Goal: Contribute content: Add original content to the website for others to see

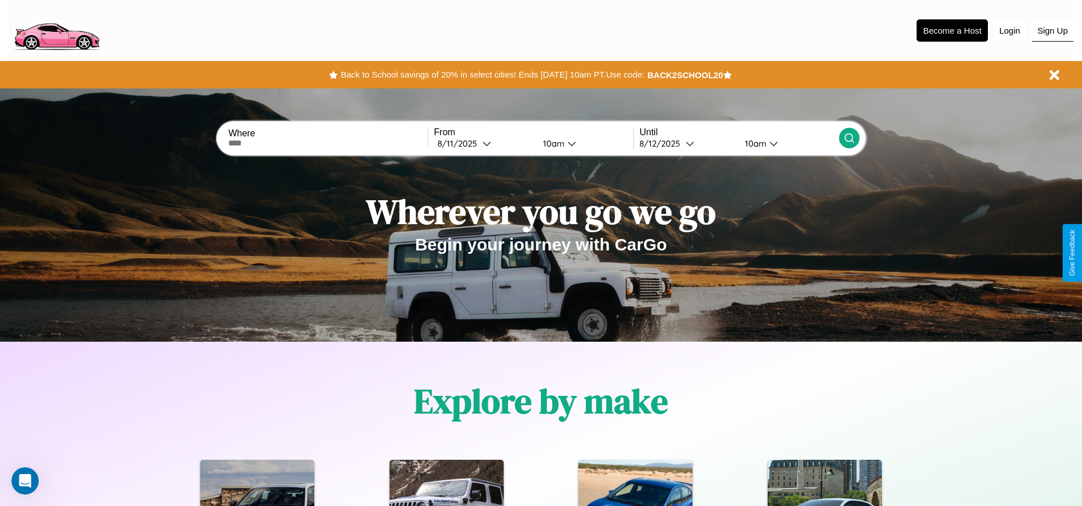
click at [1052, 30] on button "Sign Up" at bounding box center [1053, 31] width 42 height 22
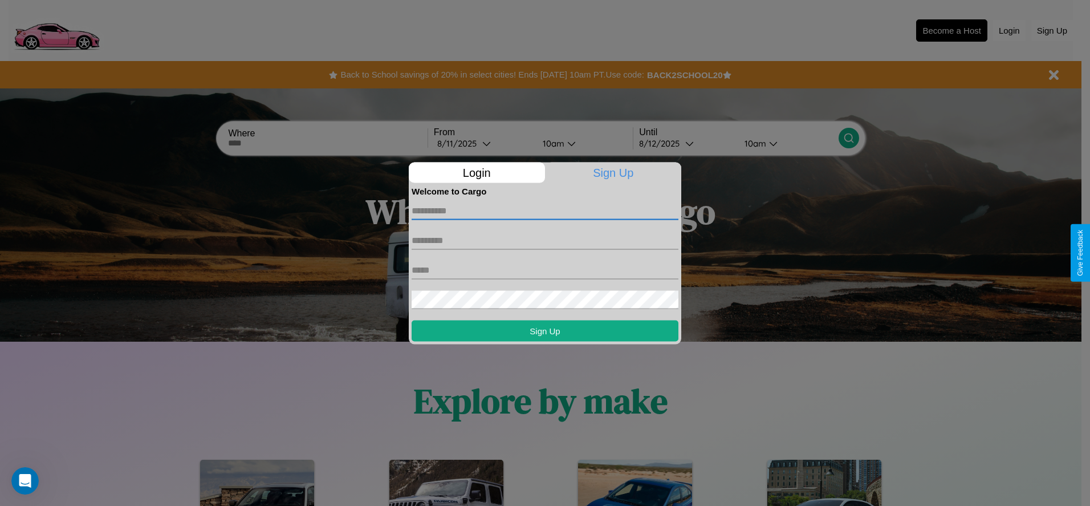
click at [545, 210] on input "text" at bounding box center [545, 210] width 267 height 18
type input "*********"
click at [545, 240] on input "text" at bounding box center [545, 240] width 267 height 18
type input "*******"
click at [545, 270] on input "text" at bounding box center [545, 270] width 267 height 18
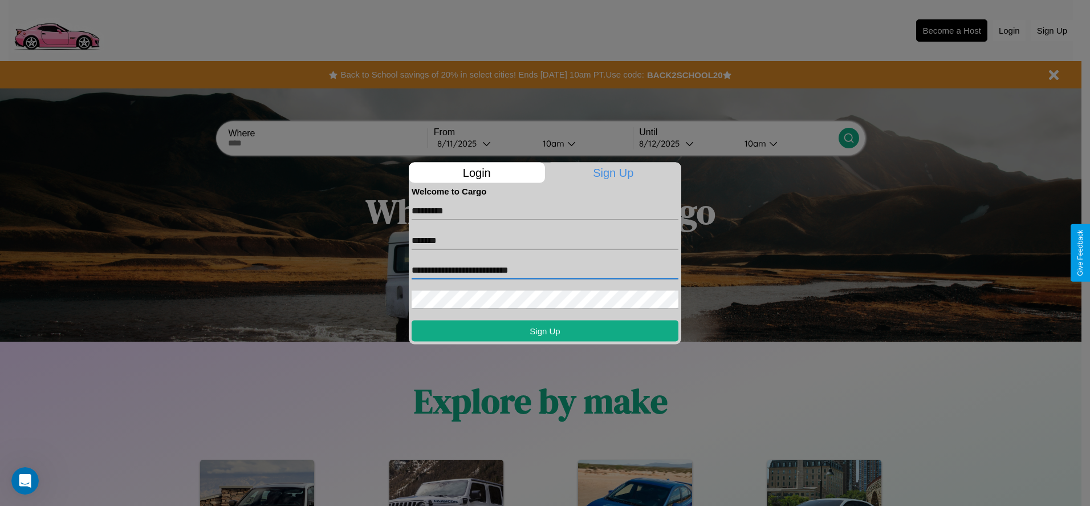
type input "**********"
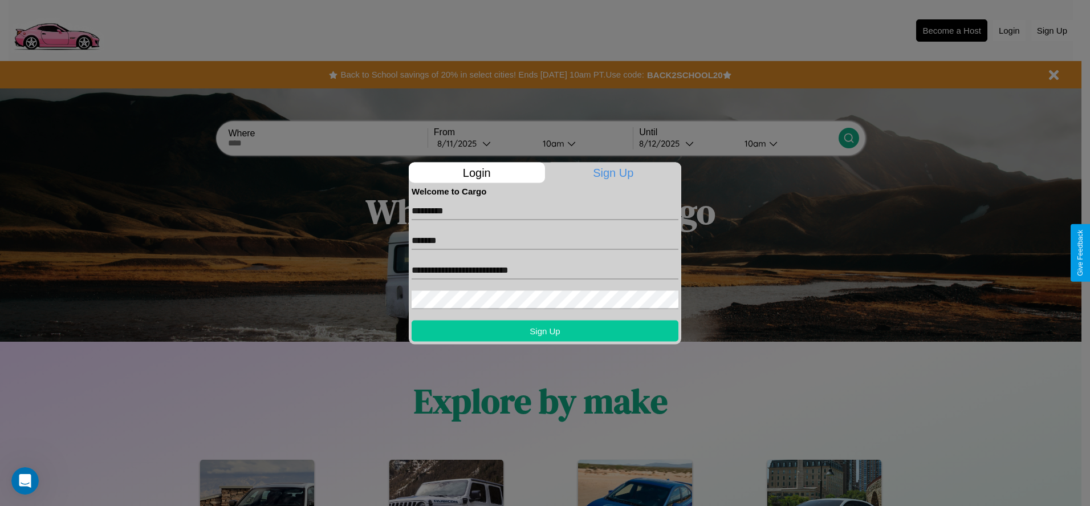
click at [545, 330] on button "Sign Up" at bounding box center [545, 330] width 267 height 21
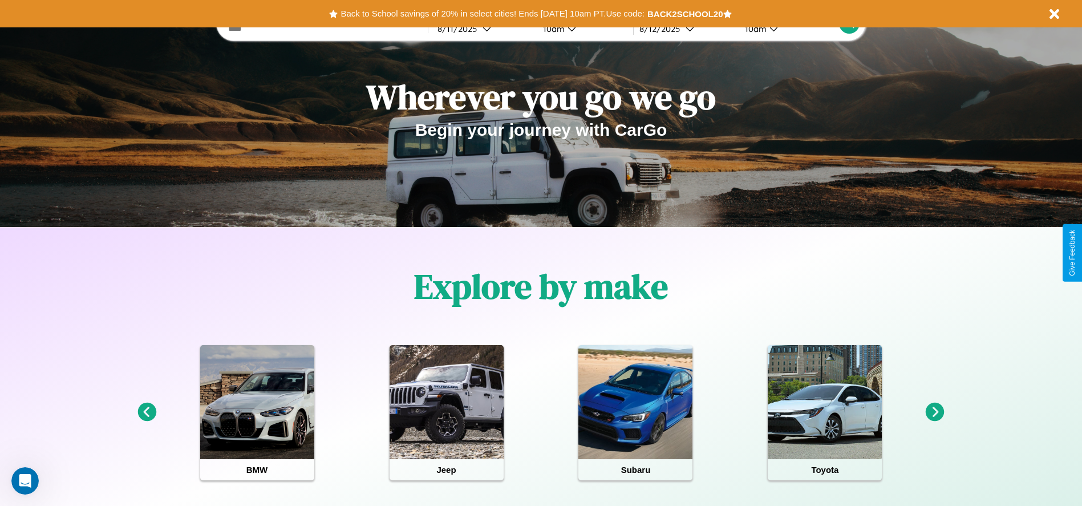
scroll to position [237, 0]
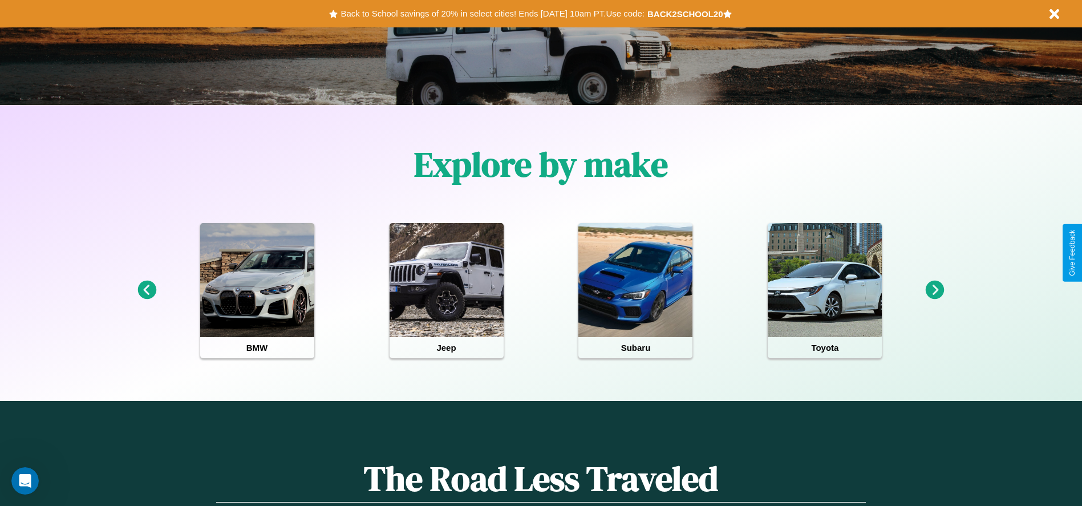
click at [935, 290] on icon at bounding box center [935, 290] width 19 height 19
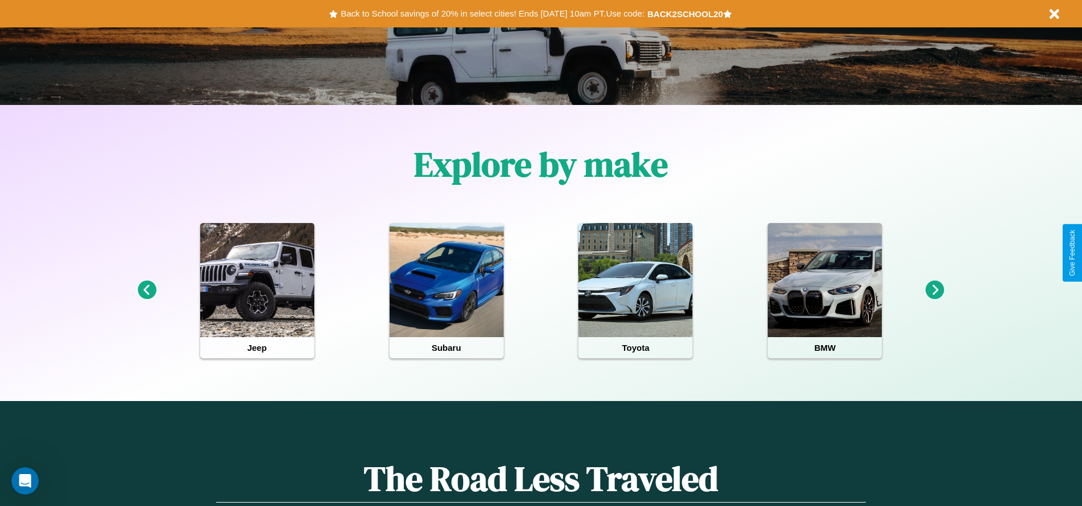
click at [935, 290] on icon at bounding box center [935, 290] width 19 height 19
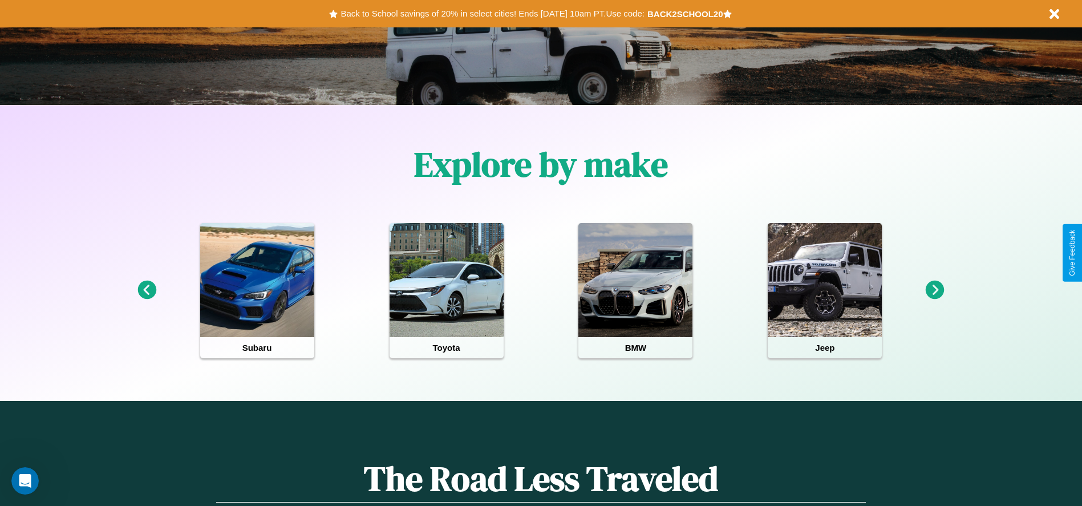
click at [935, 290] on icon at bounding box center [935, 290] width 19 height 19
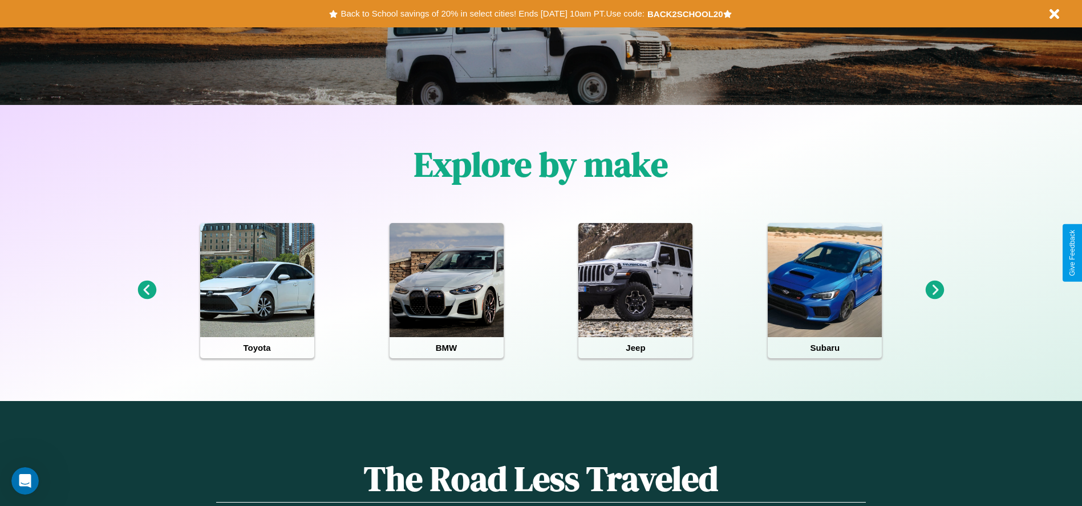
click at [935, 290] on icon at bounding box center [935, 290] width 19 height 19
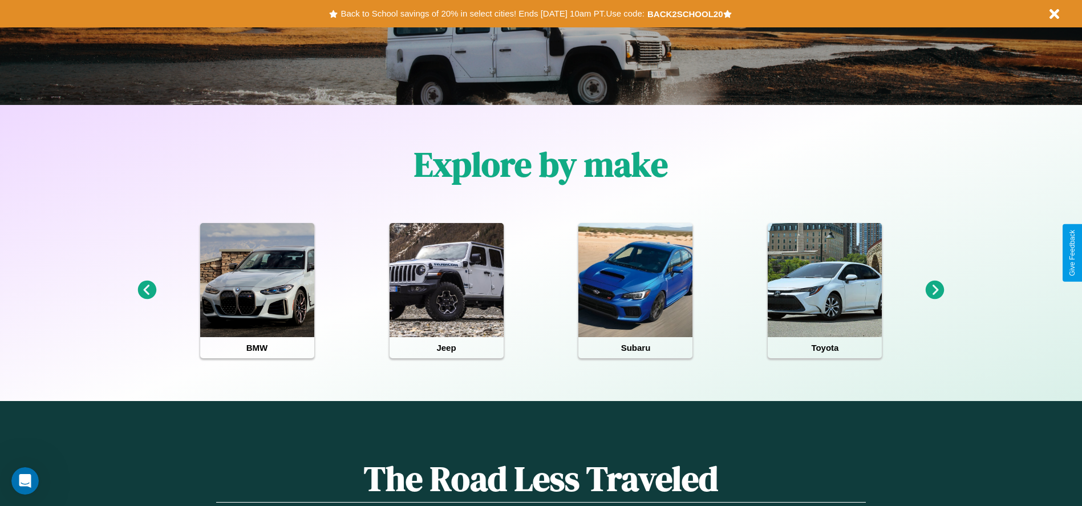
click at [147, 290] on icon at bounding box center [146, 290] width 19 height 19
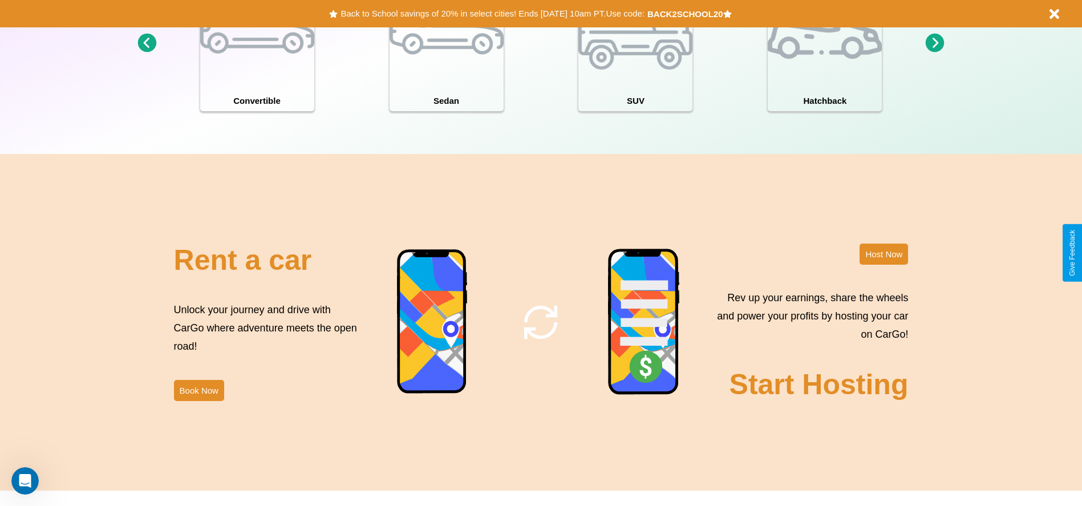
scroll to position [1243, 0]
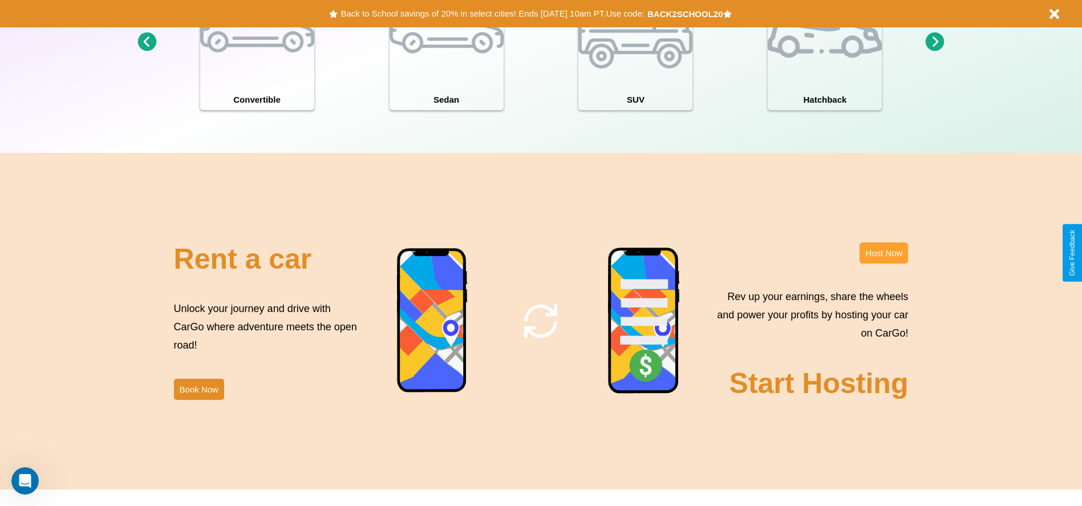
click at [883, 253] on button "Host Now" at bounding box center [883, 252] width 48 height 21
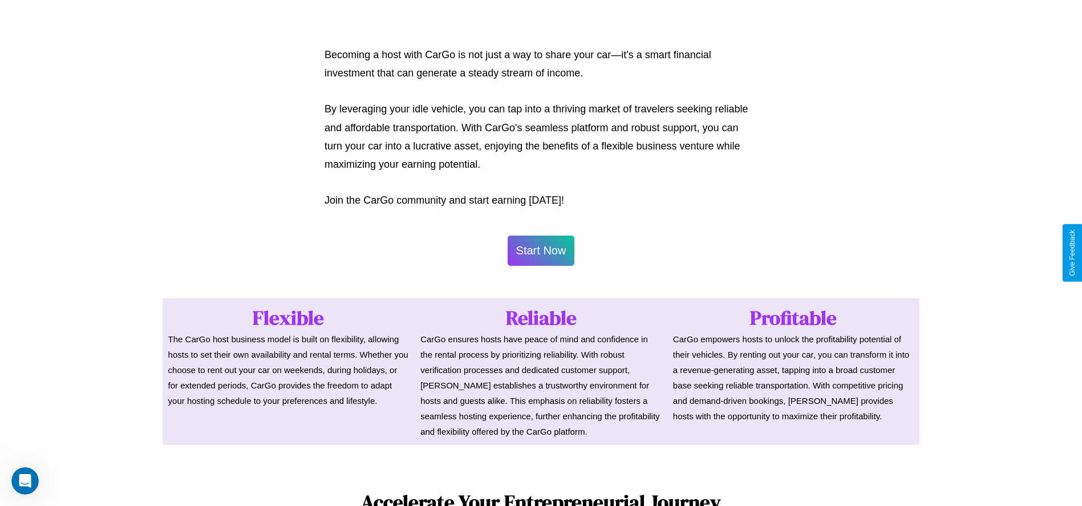
scroll to position [554, 0]
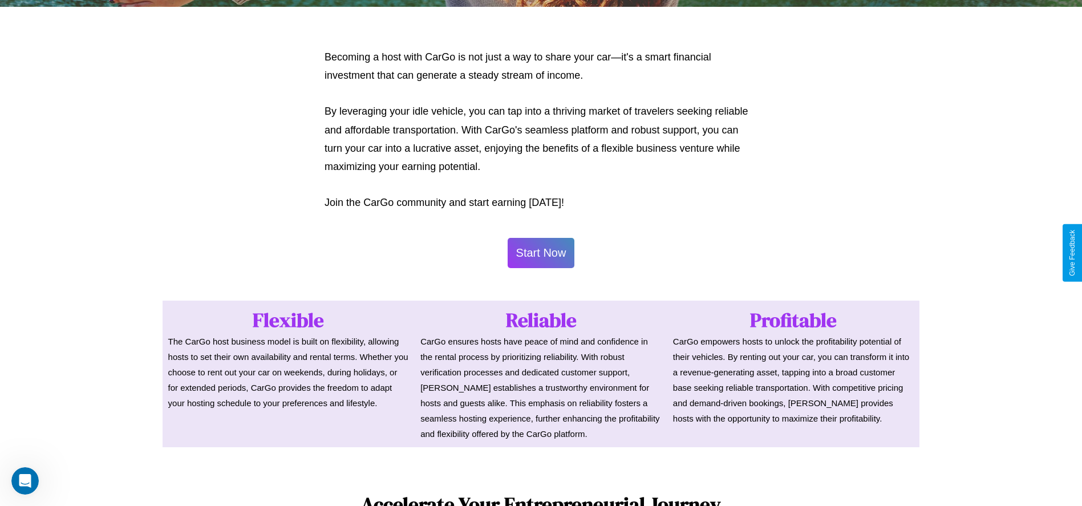
click at [541, 253] on button "Start Now" at bounding box center [541, 253] width 67 height 30
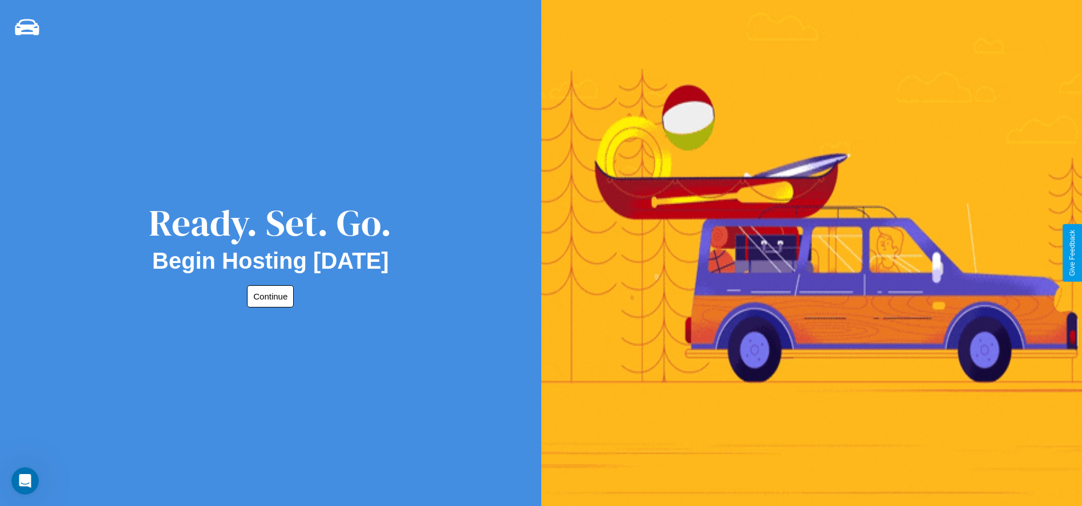
click at [268, 296] on button "Continue" at bounding box center [270, 296] width 47 height 22
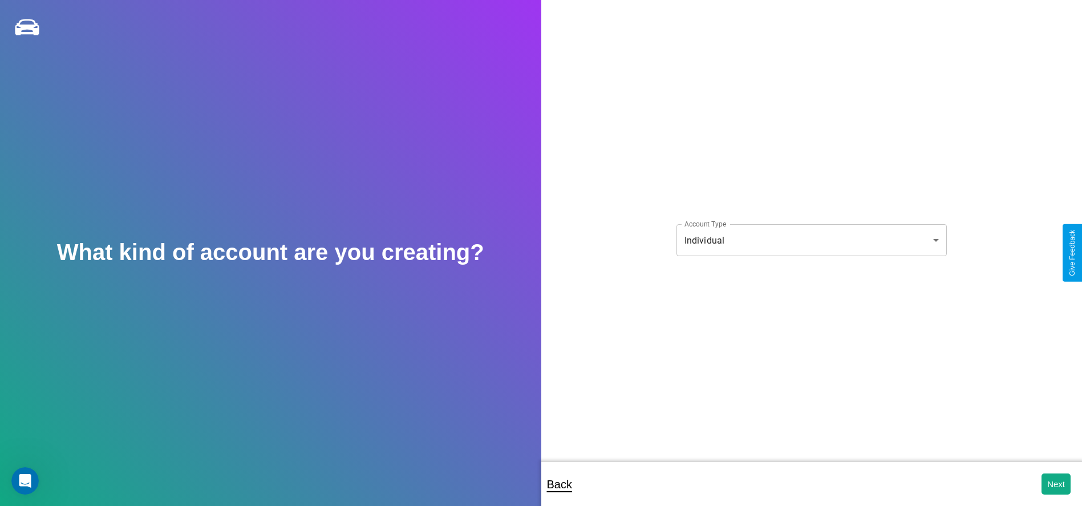
click at [811, 240] on body "**********" at bounding box center [541, 260] width 1082 height 521
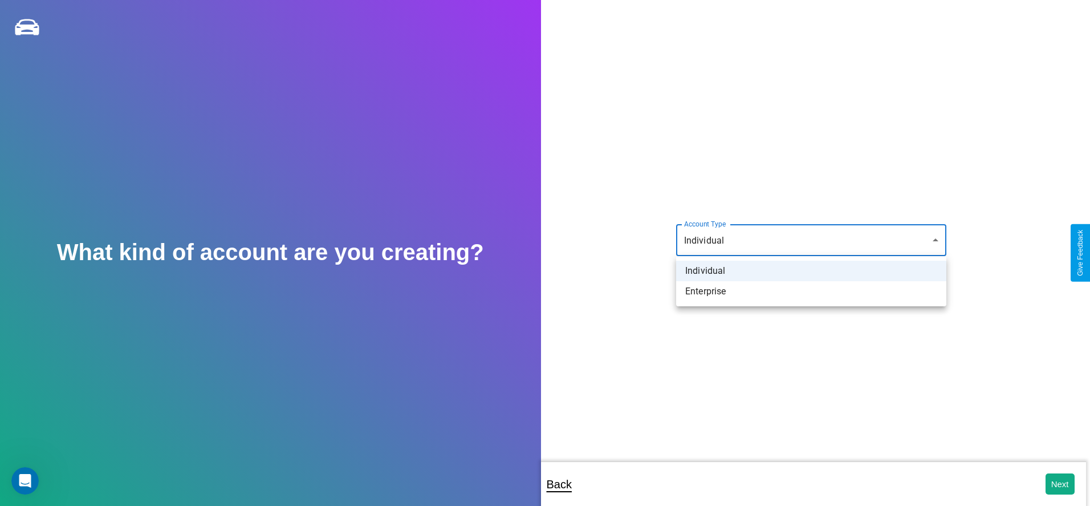
click at [812, 271] on li "Individual" at bounding box center [811, 271] width 270 height 21
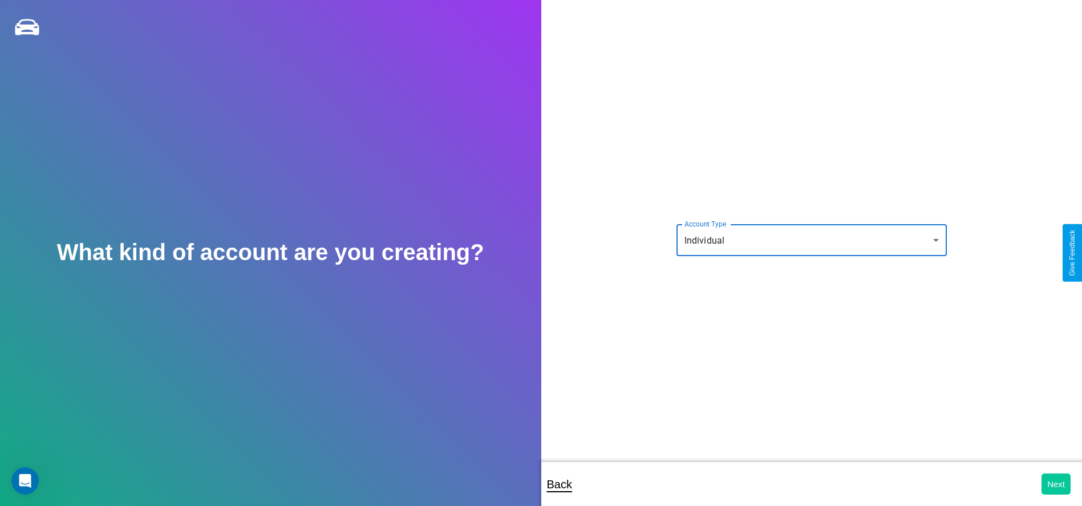
click at [1056, 484] on button "Next" at bounding box center [1055, 483] width 29 height 21
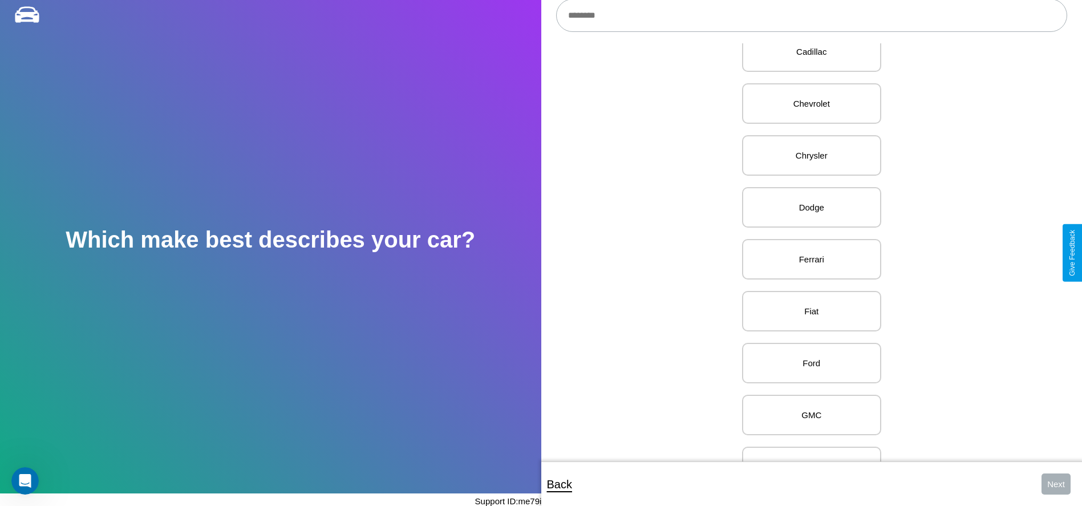
scroll to position [399, 0]
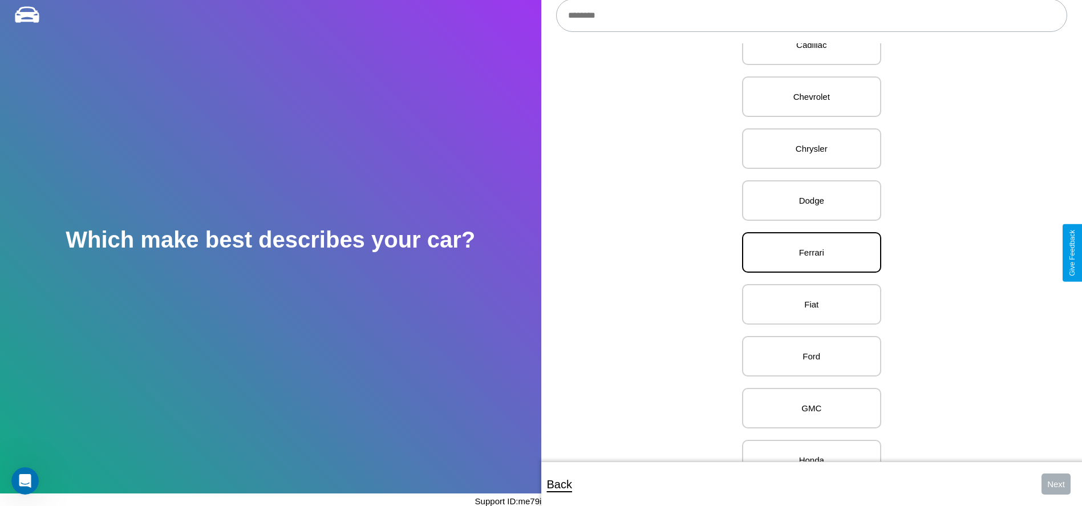
click at [807, 253] on p "Ferrari" at bounding box center [812, 252] width 114 height 15
click at [1056, 484] on button "Next" at bounding box center [1055, 483] width 29 height 21
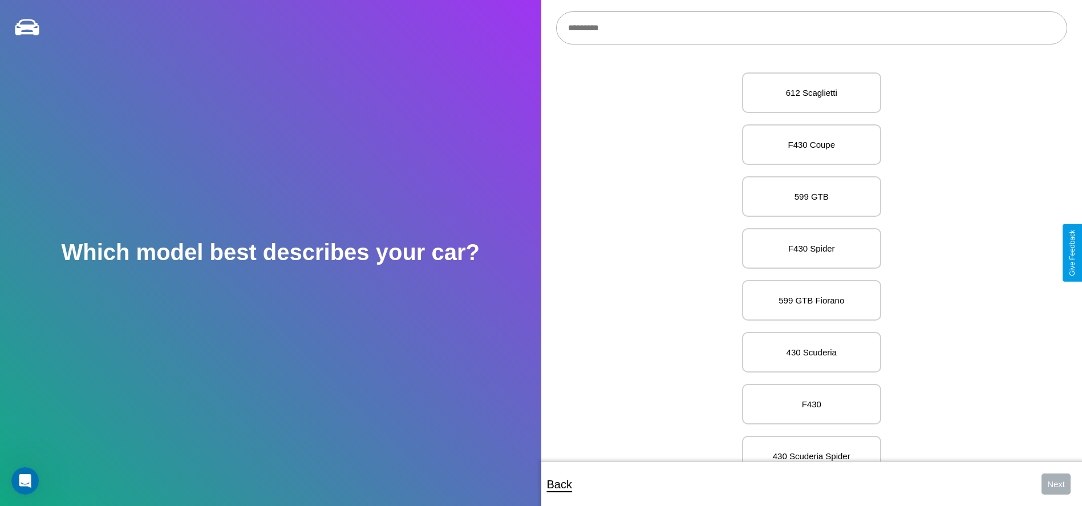
click at [811, 28] on input "text" at bounding box center [811, 27] width 511 height 33
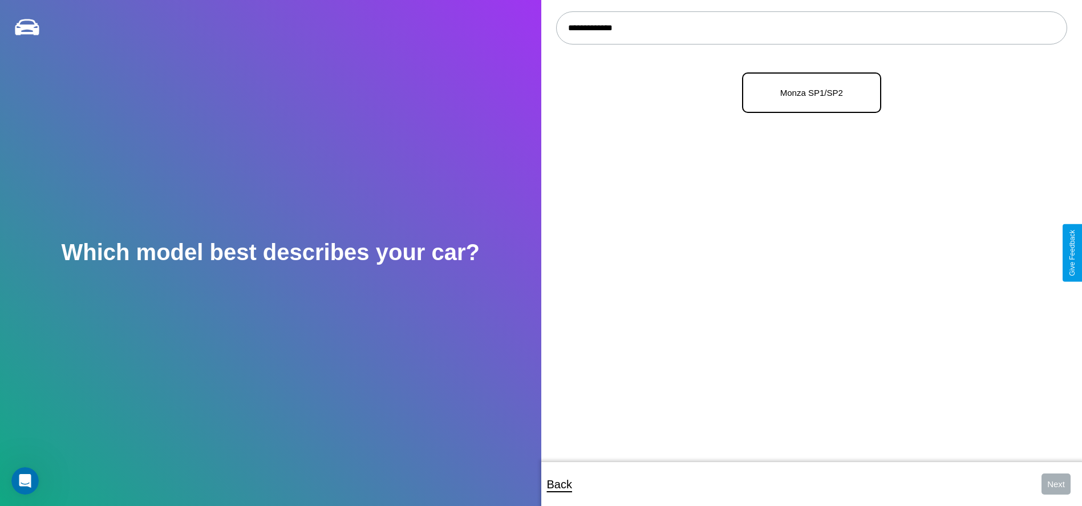
type input "**********"
click at [807, 93] on p "Monza SP1/SP2" at bounding box center [812, 92] width 114 height 15
click at [1056, 484] on button "Next" at bounding box center [1055, 483] width 29 height 21
